Goal: Navigation & Orientation: Understand site structure

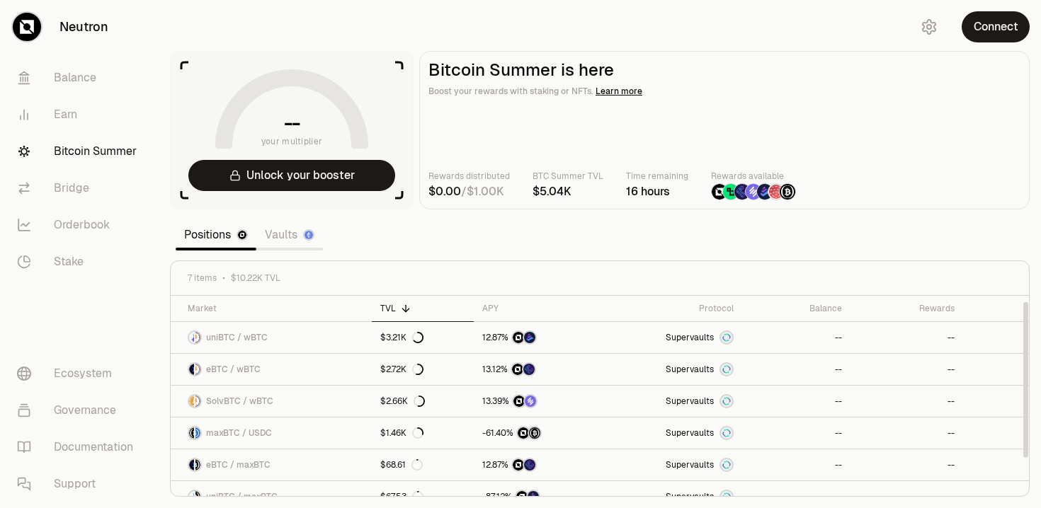
scroll to position [48, 0]
click at [285, 236] on link "Vaults" at bounding box center [289, 235] width 67 height 28
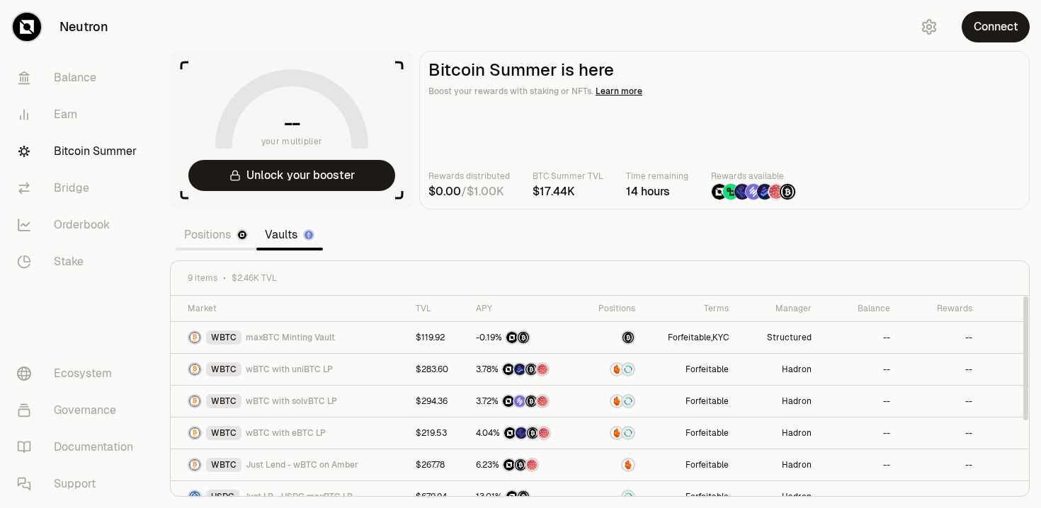
click at [222, 235] on link "Positions" at bounding box center [216, 235] width 81 height 28
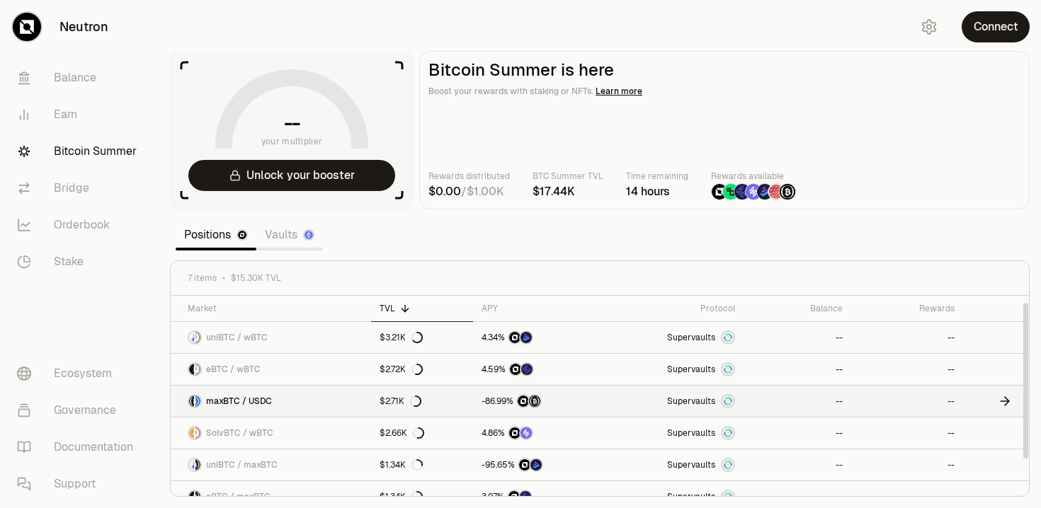
scroll to position [48, 0]
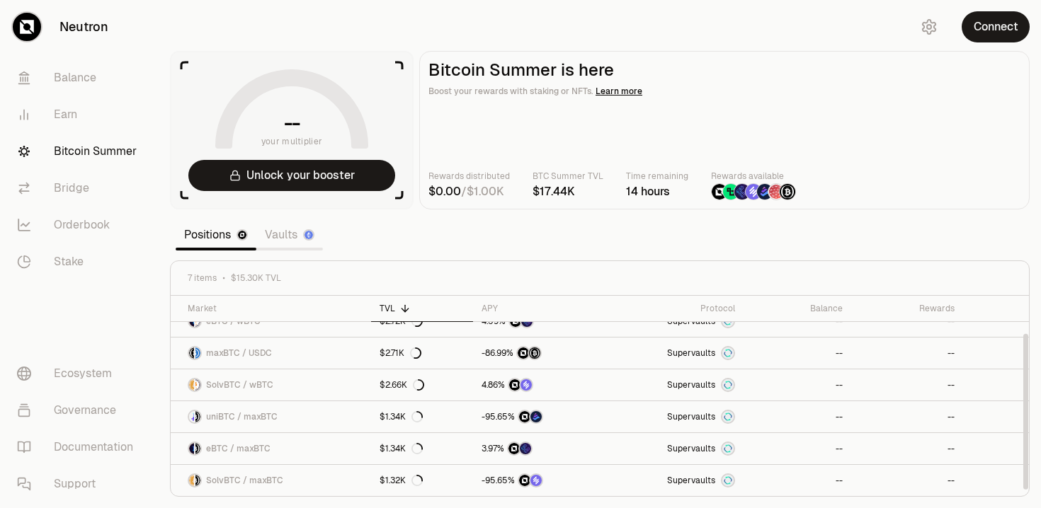
click at [277, 234] on link "Vaults" at bounding box center [289, 235] width 67 height 28
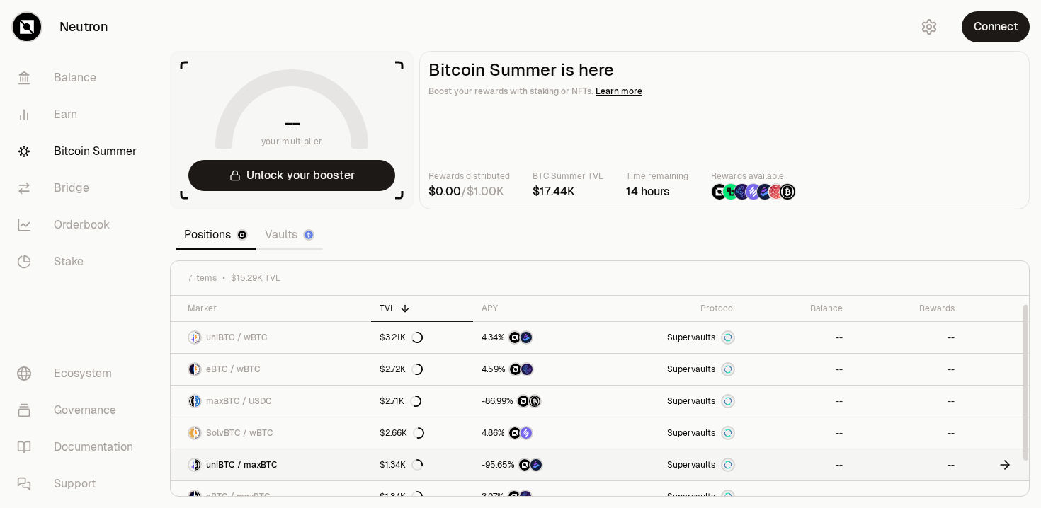
scroll to position [48, 0]
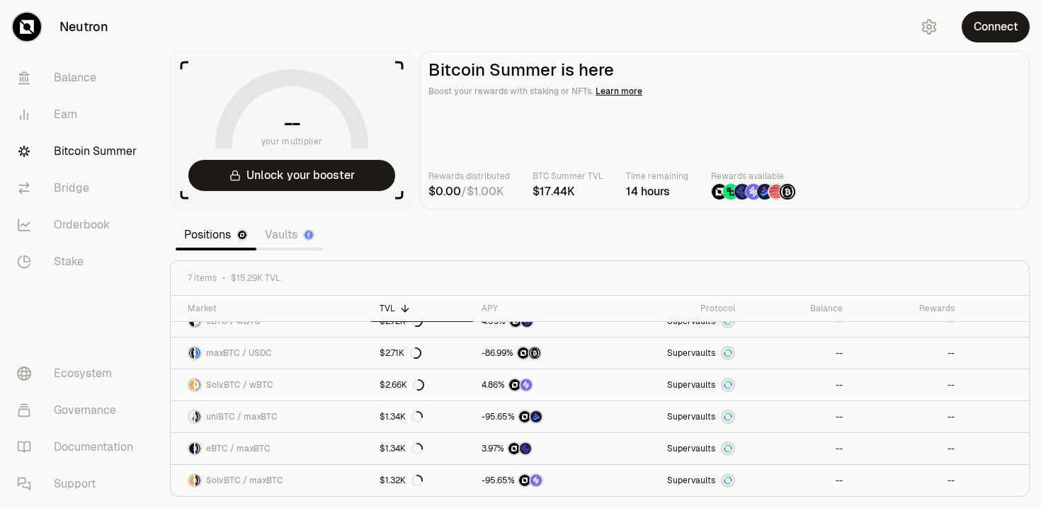
click at [284, 234] on link "Vaults" at bounding box center [289, 235] width 67 height 28
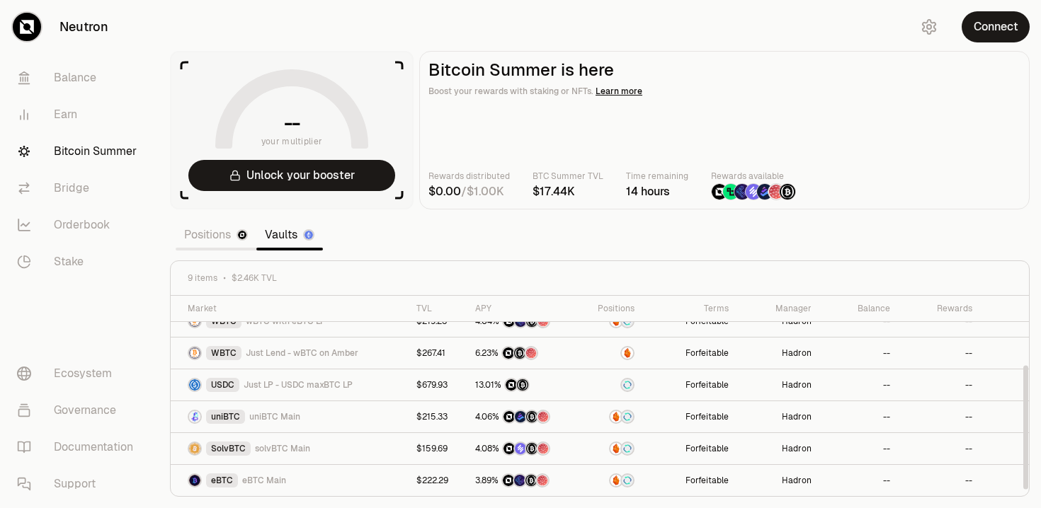
scroll to position [0, 0]
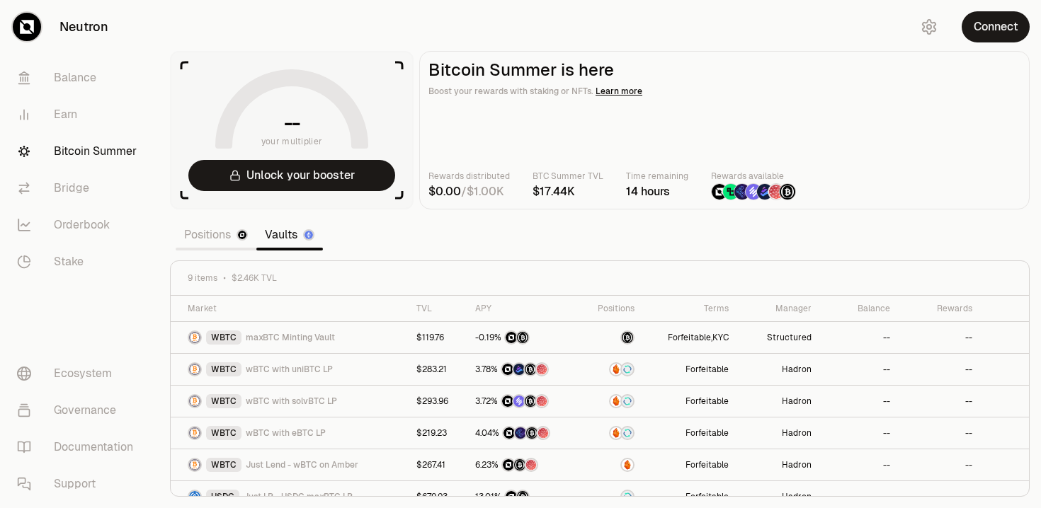
click at [207, 242] on link "Positions" at bounding box center [216, 235] width 81 height 28
